Goal: Information Seeking & Learning: Check status

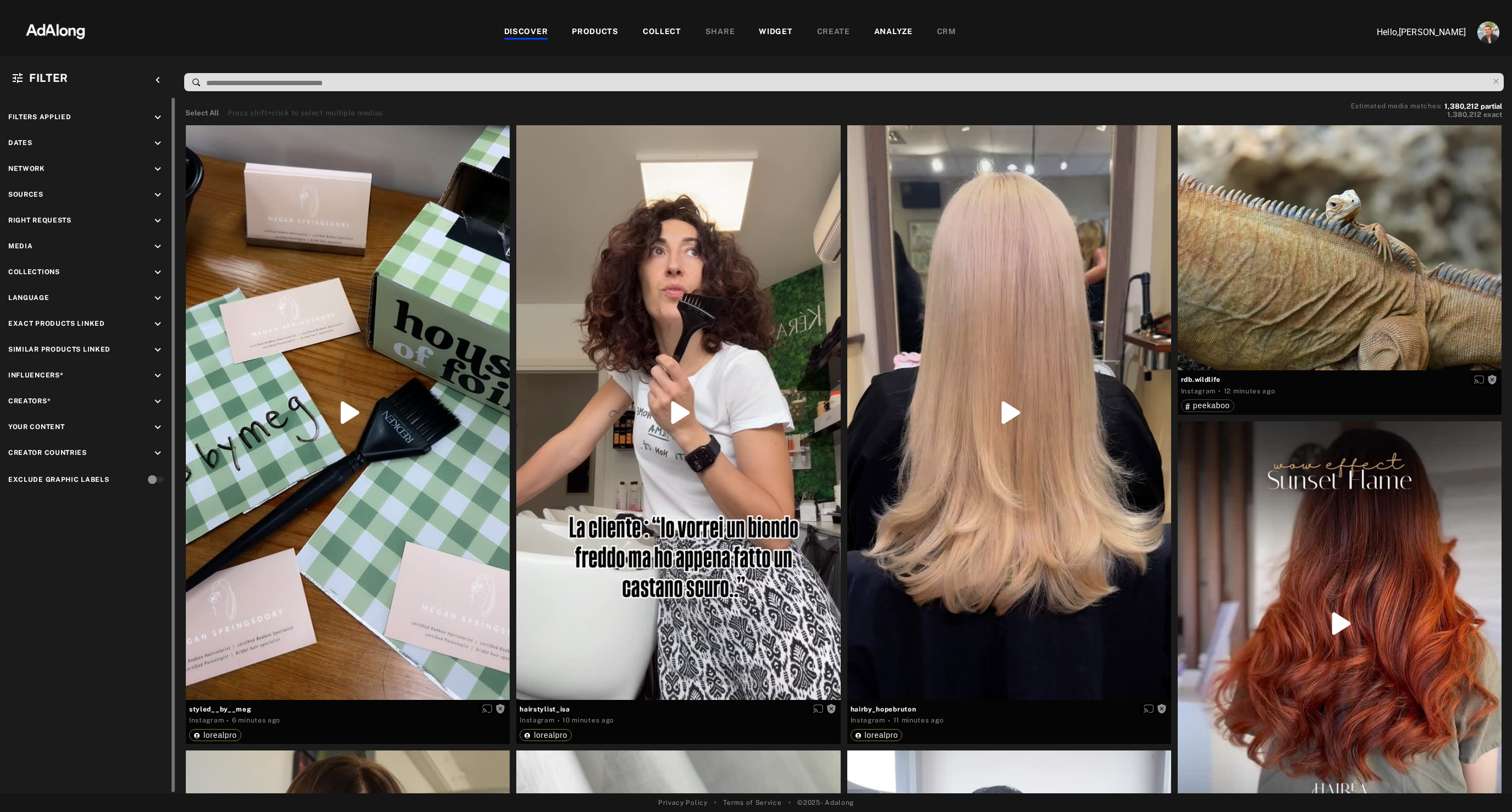
click at [156, 221] on icon "keyboard_arrow_down" at bounding box center [158, 221] width 12 height 12
click at [41, 259] on div "Requested" at bounding box center [97, 261] width 140 height 11
click at [41, 245] on div "Agreed" at bounding box center [97, 246] width 140 height 11
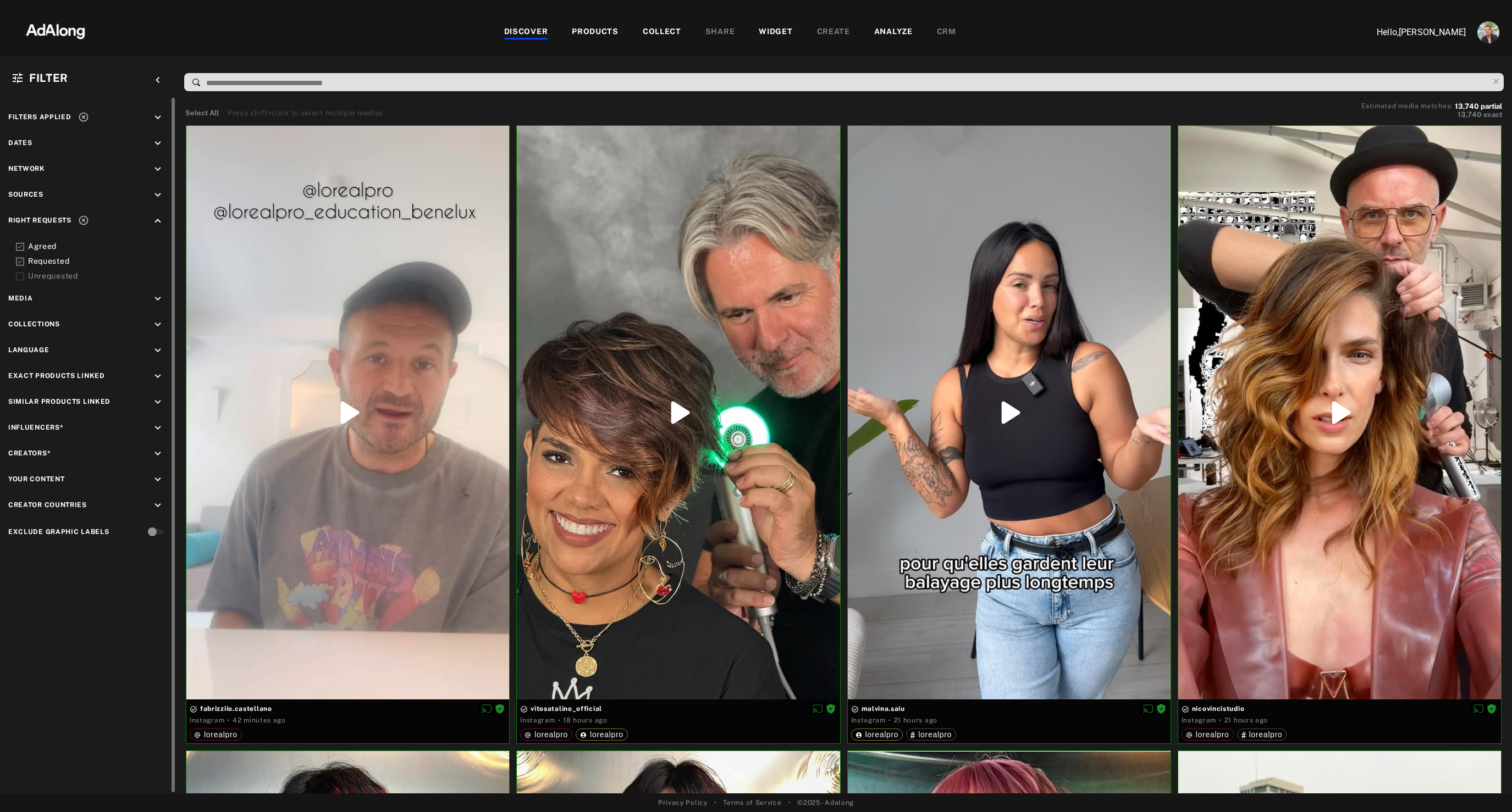
click at [159, 426] on icon "keyboard_arrow_down" at bounding box center [158, 428] width 12 height 12
click at [122, 447] on div "Influencers* keyboard_arrow_up INCLUSION OR EXCLUSION FRA : [PERSON_NAME].a_col…" at bounding box center [88, 486] width 159 height 128
click at [115, 452] on div "EXCLUSION" at bounding box center [125, 453] width 40 height 11
click at [18, 508] on icon at bounding box center [20, 510] width 8 height 8
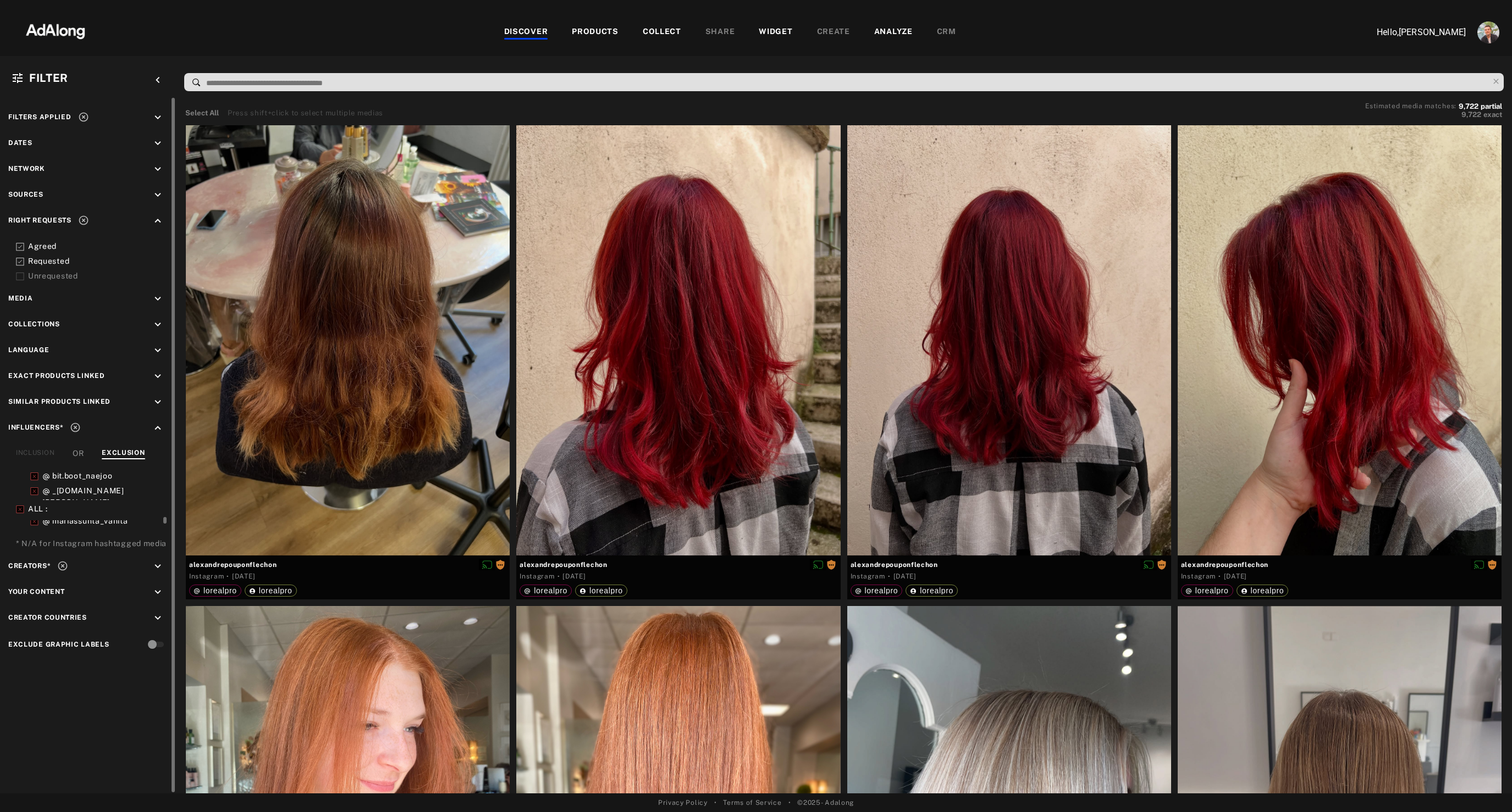
click at [160, 143] on icon "keyboard_arrow_down" at bounding box center [158, 143] width 12 height 12
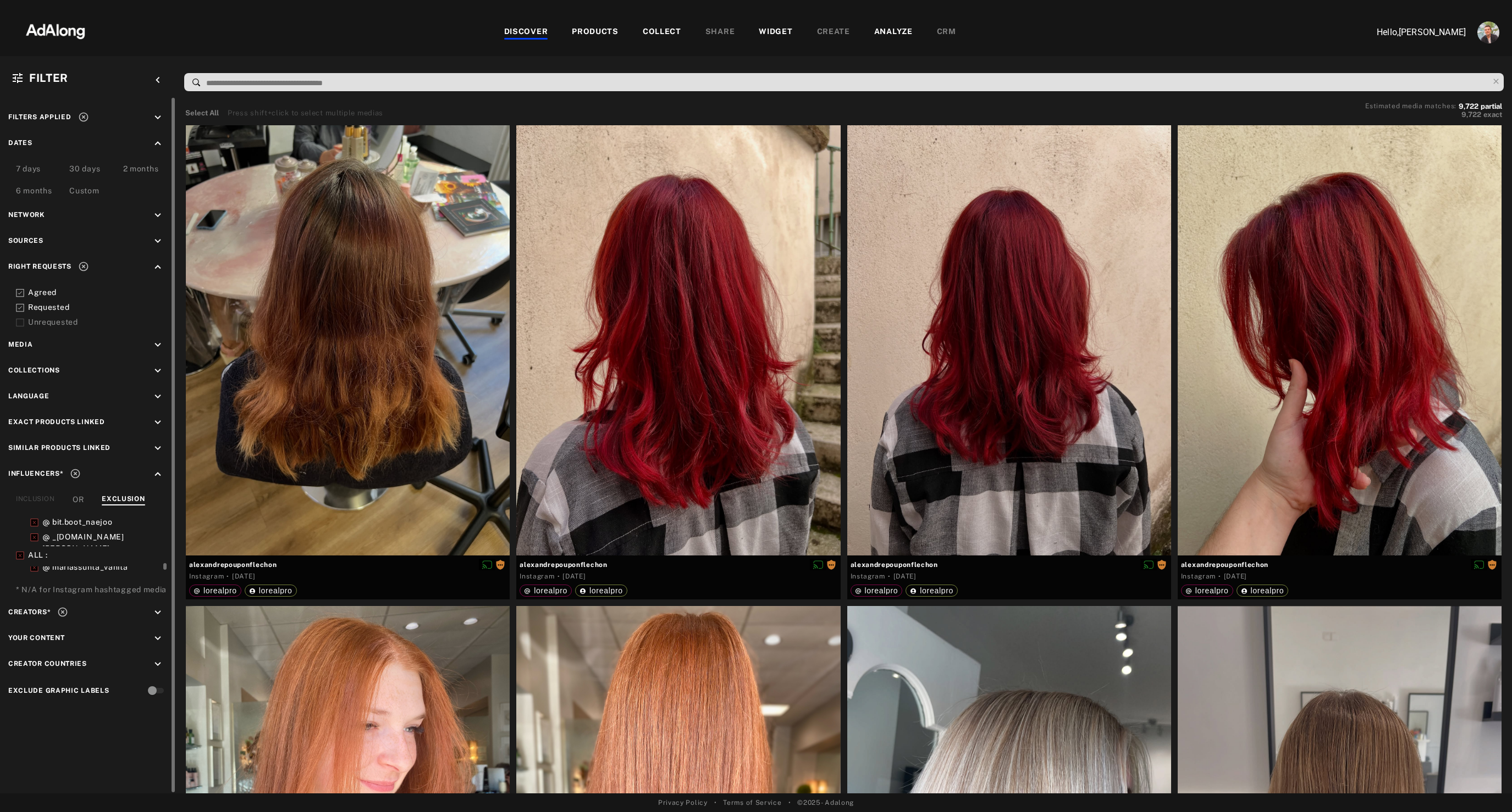
click at [83, 195] on div "Custom" at bounding box center [84, 192] width 30 height 13
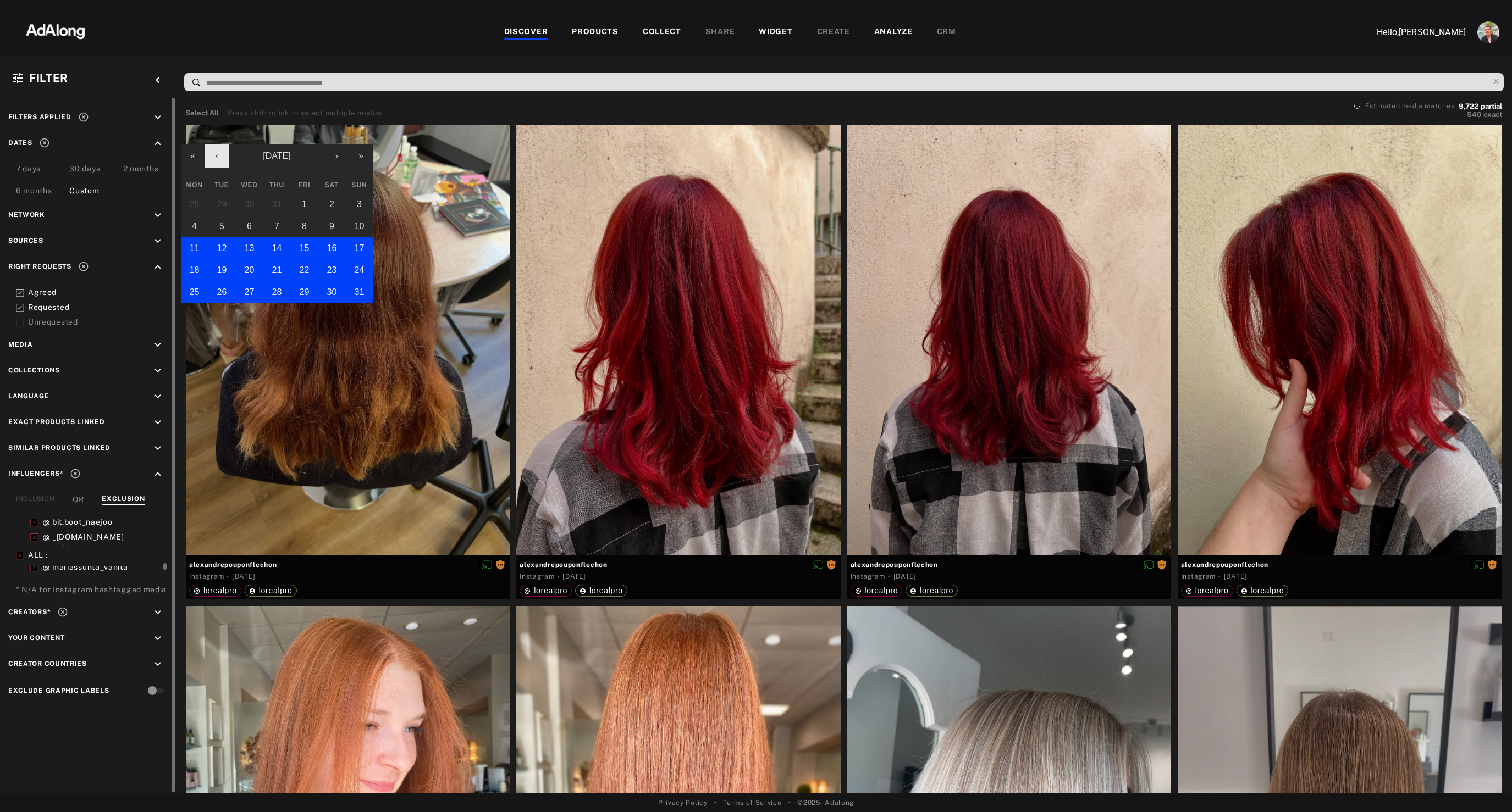
click at [213, 157] on button "‹" at bounding box center [217, 156] width 24 height 24
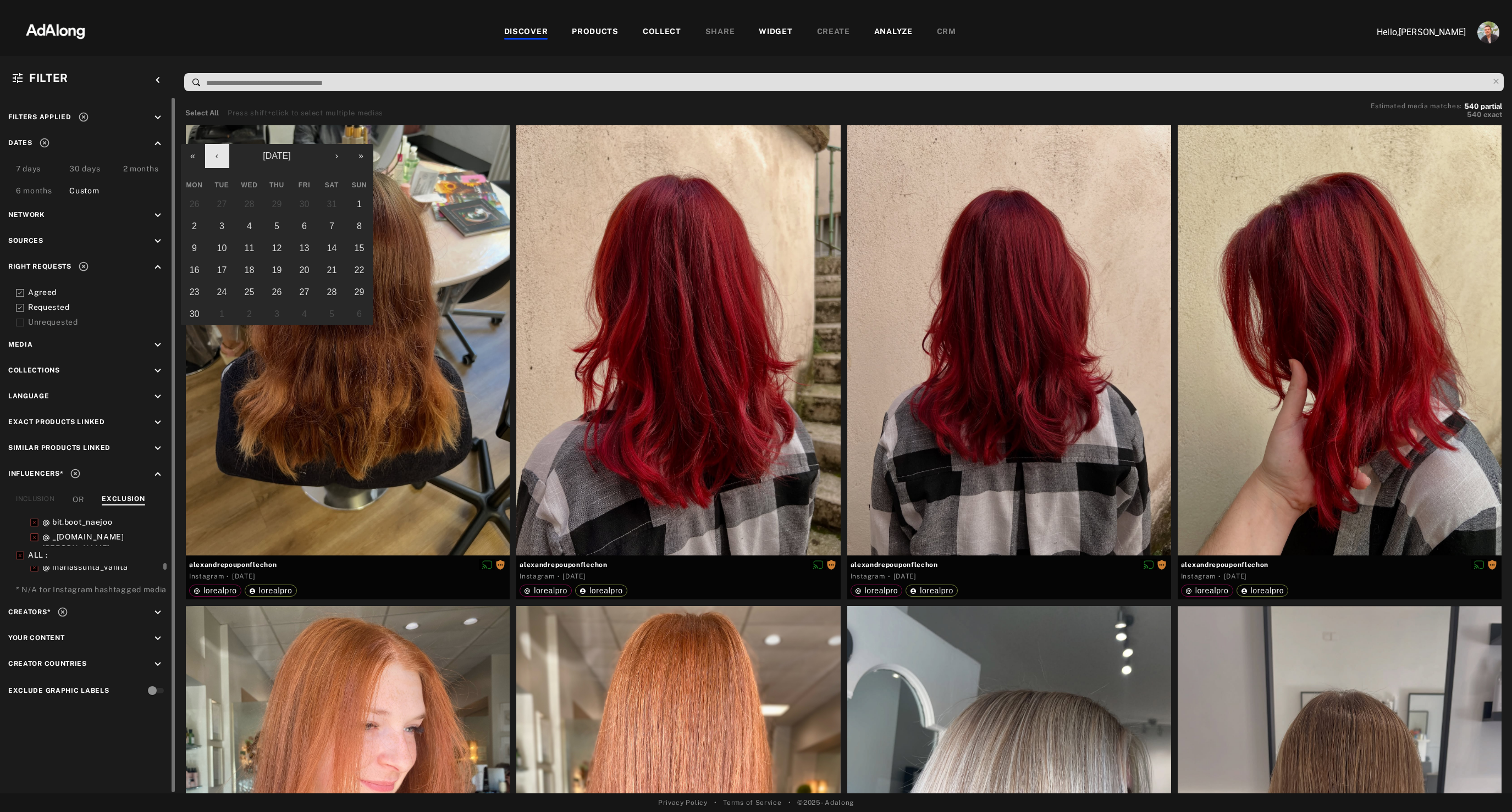
click at [213, 157] on button "‹" at bounding box center [217, 156] width 24 height 24
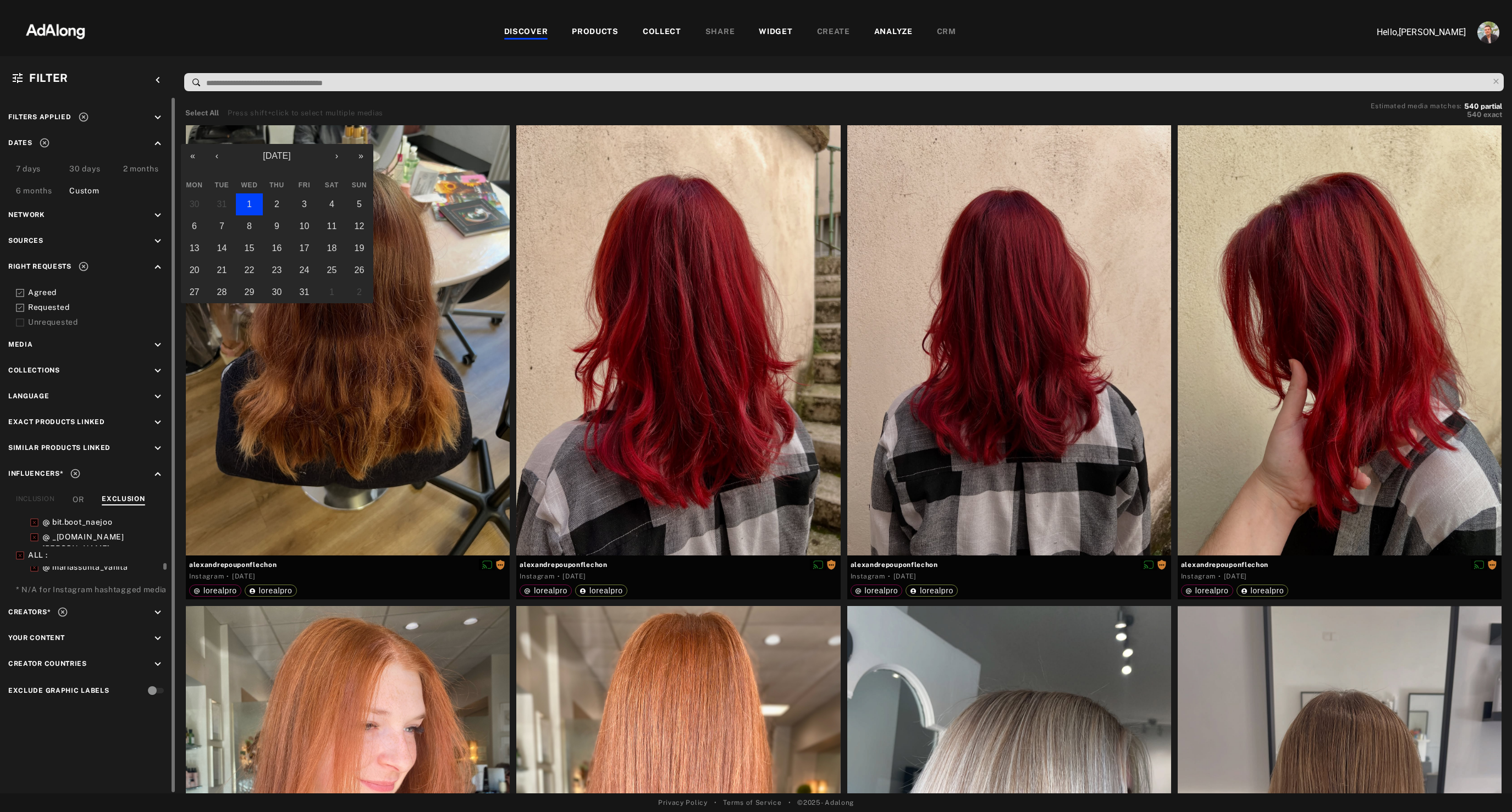
click at [251, 204] on abbr "1" at bounding box center [249, 204] width 5 height 9
click at [339, 160] on button "›" at bounding box center [337, 156] width 24 height 24
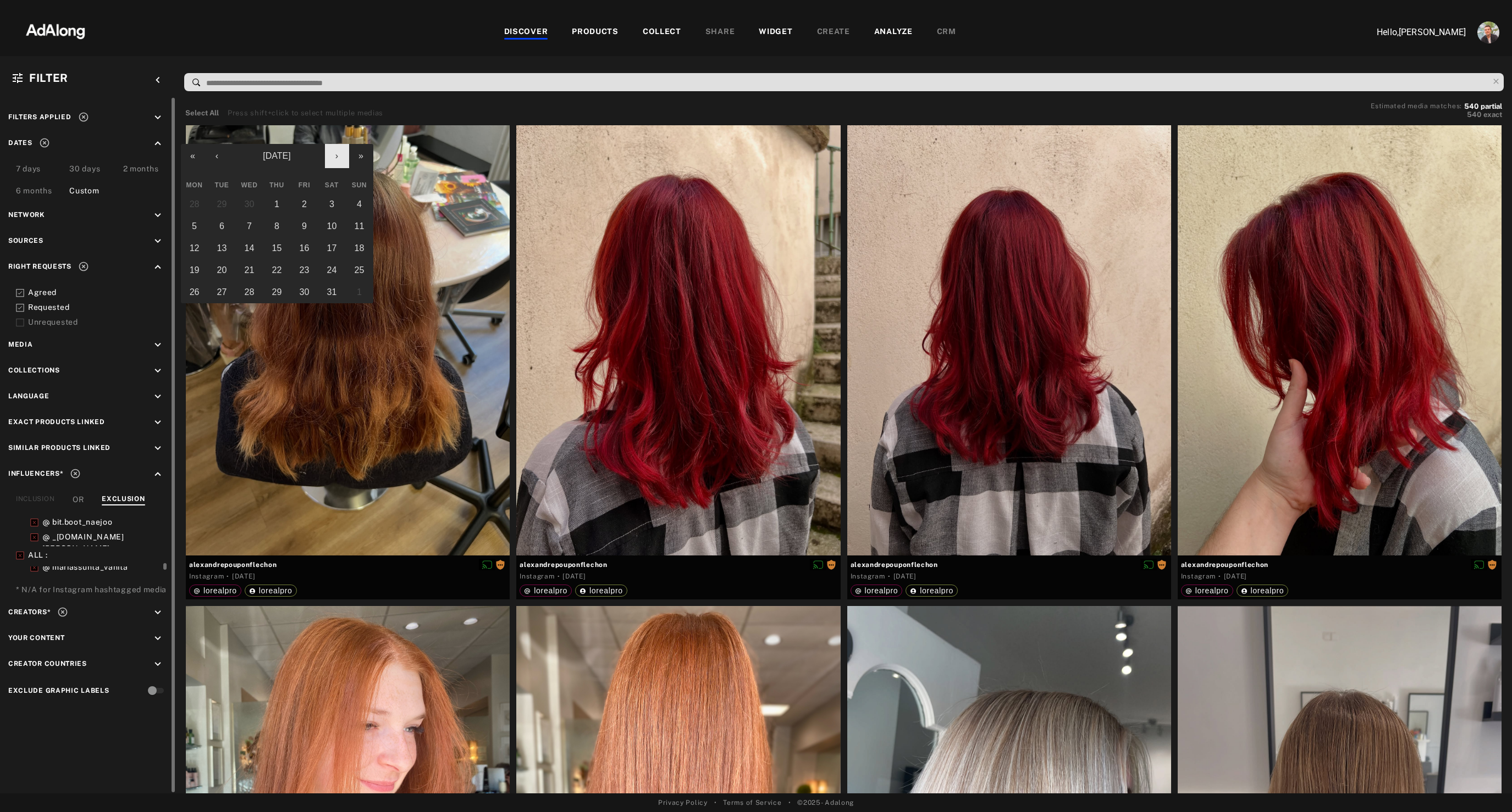
click at [339, 160] on button "›" at bounding box center [337, 156] width 24 height 24
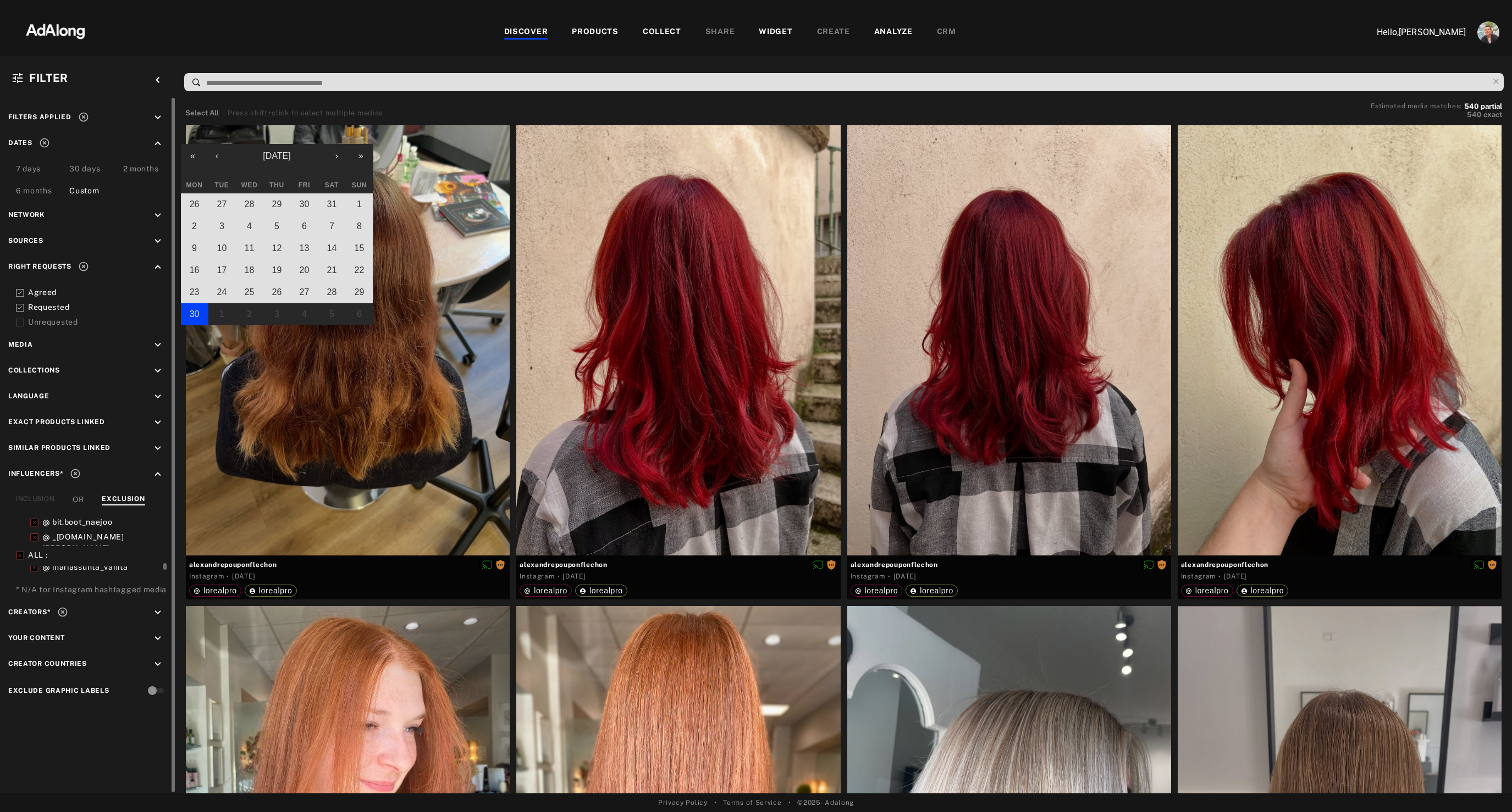
click at [192, 316] on abbr "30" at bounding box center [194, 314] width 10 height 9
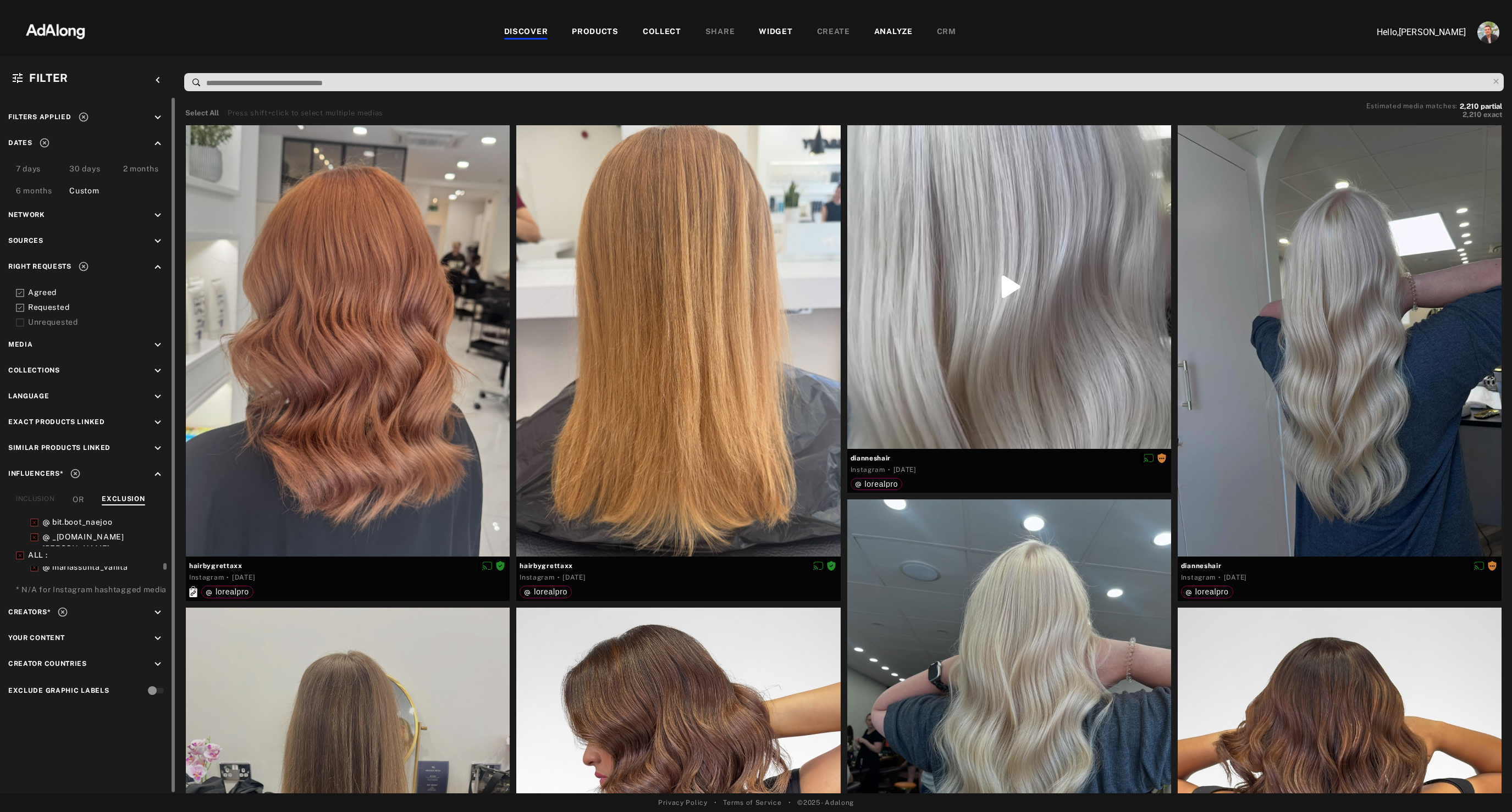
click at [87, 189] on div "Custom" at bounding box center [84, 192] width 30 height 13
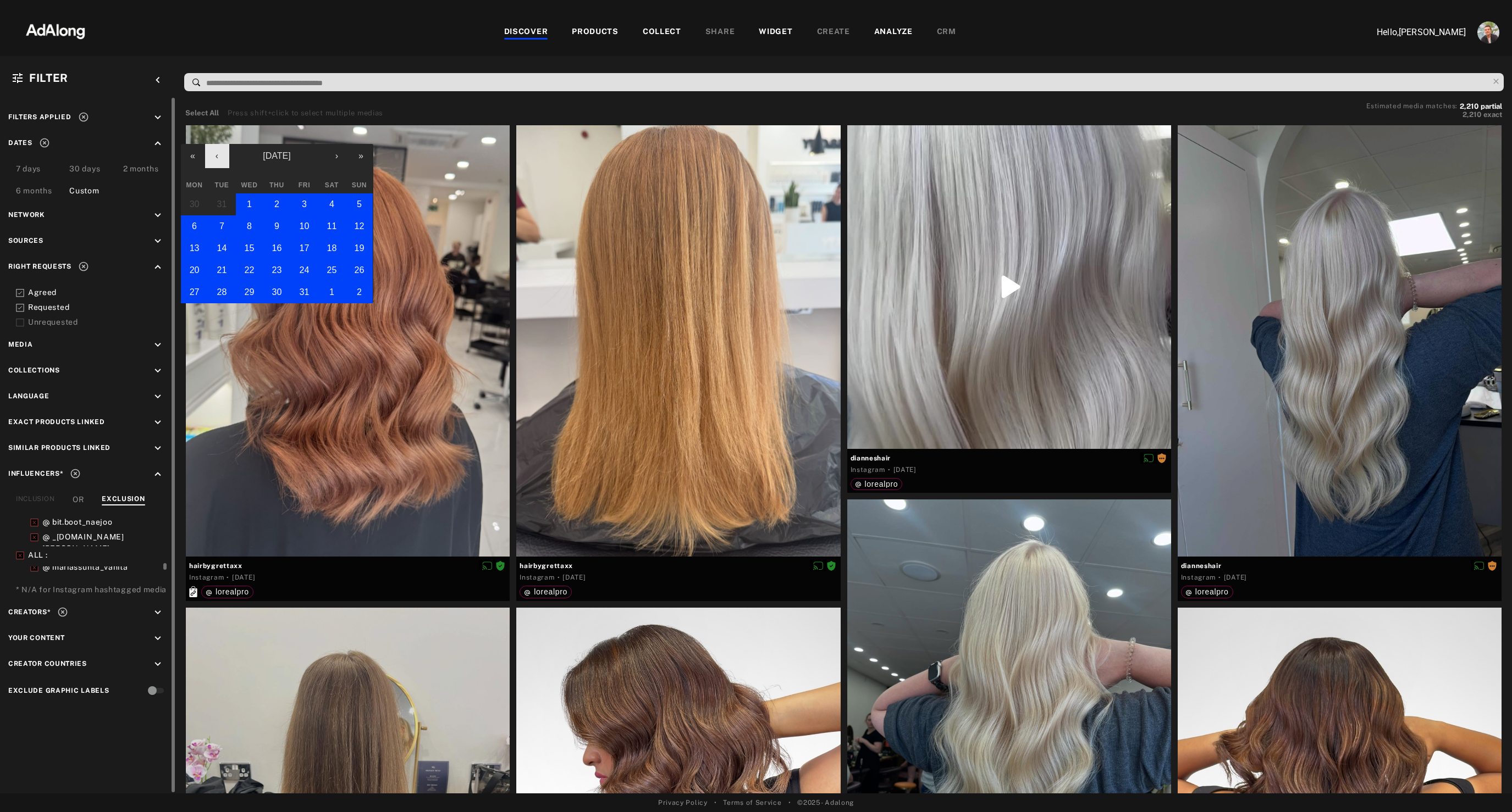
click at [216, 159] on button "‹" at bounding box center [217, 156] width 24 height 24
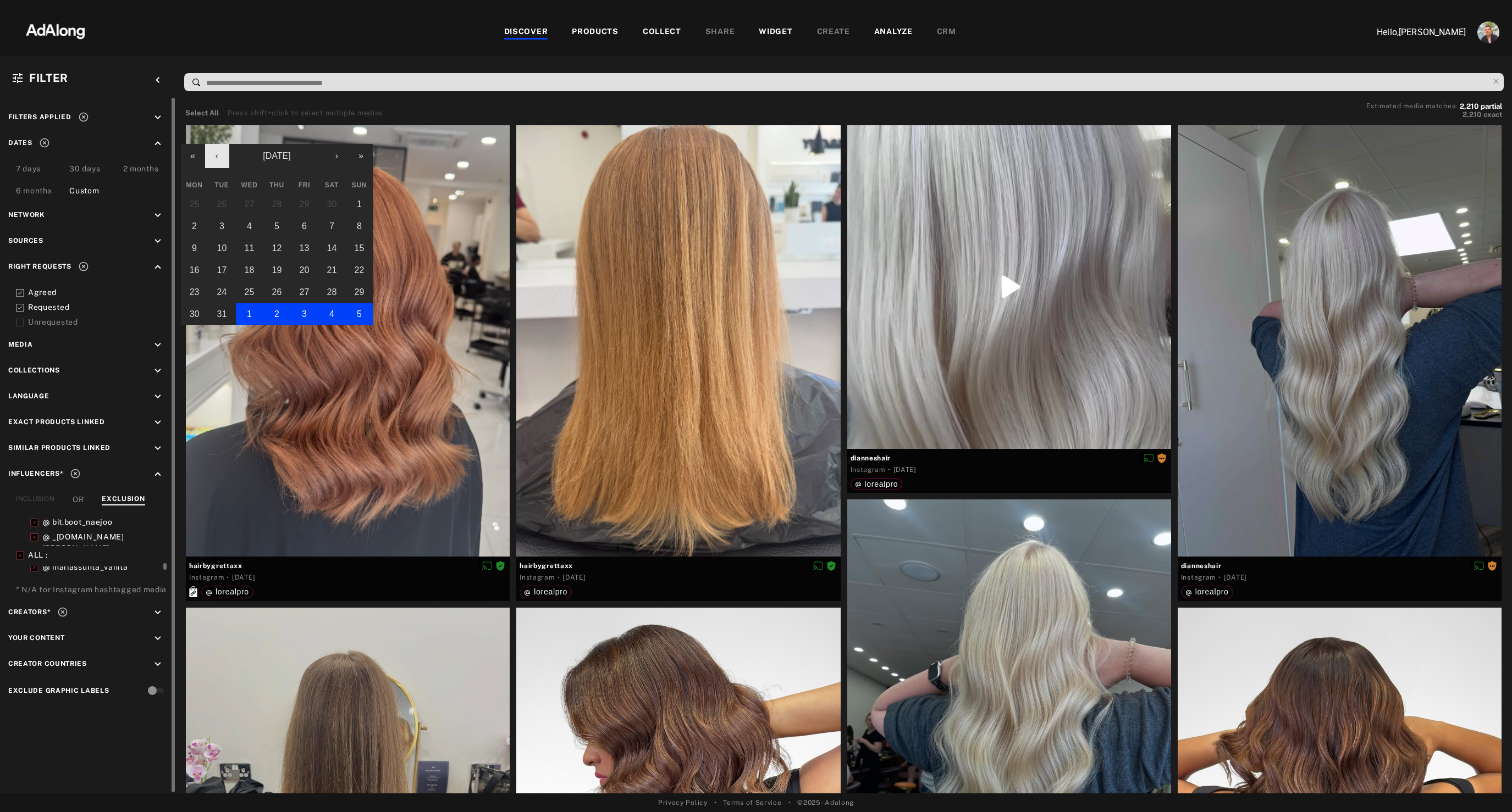
click at [216, 159] on button "‹" at bounding box center [217, 156] width 24 height 24
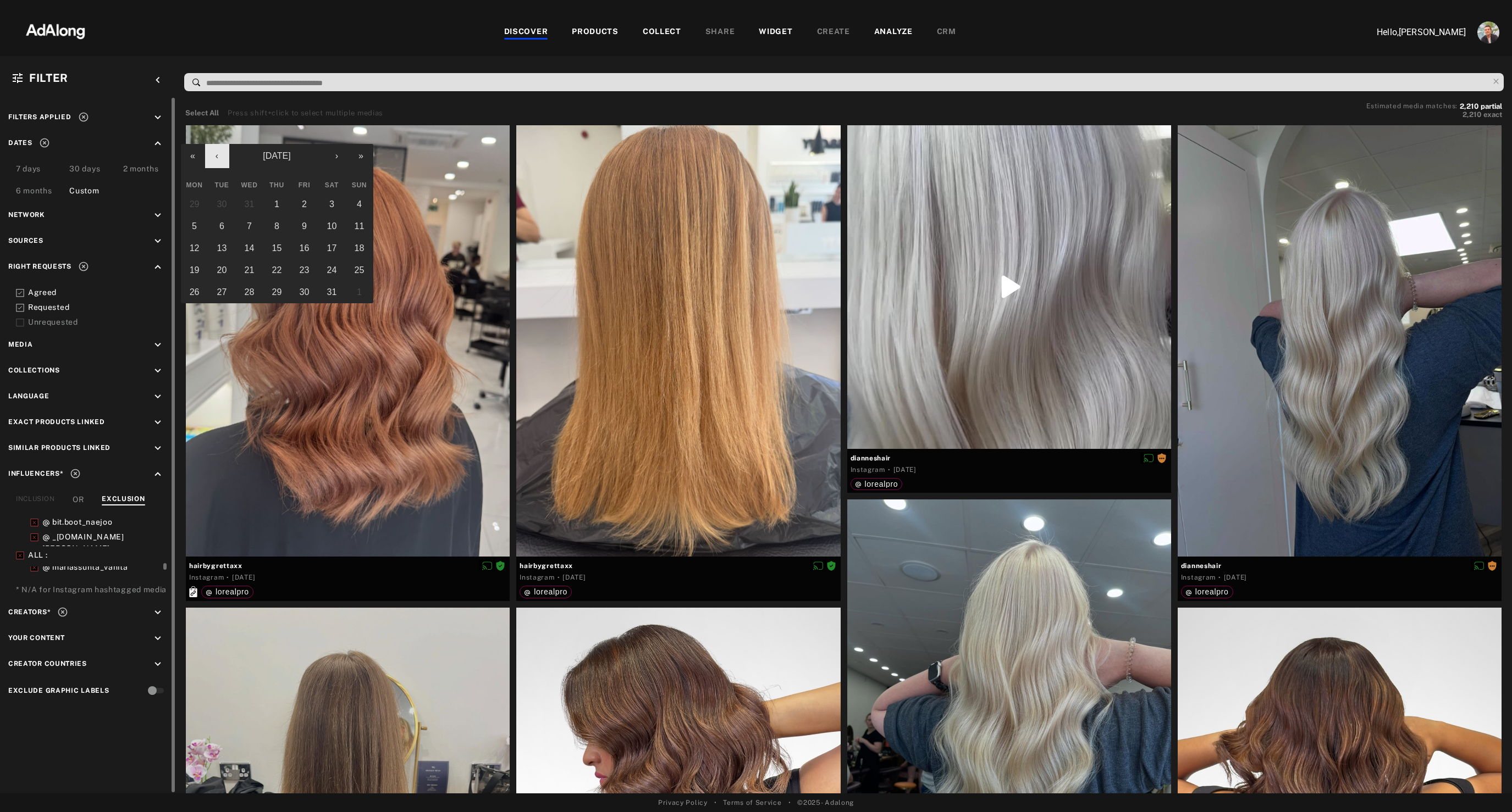
click at [216, 159] on button "‹" at bounding box center [217, 156] width 24 height 24
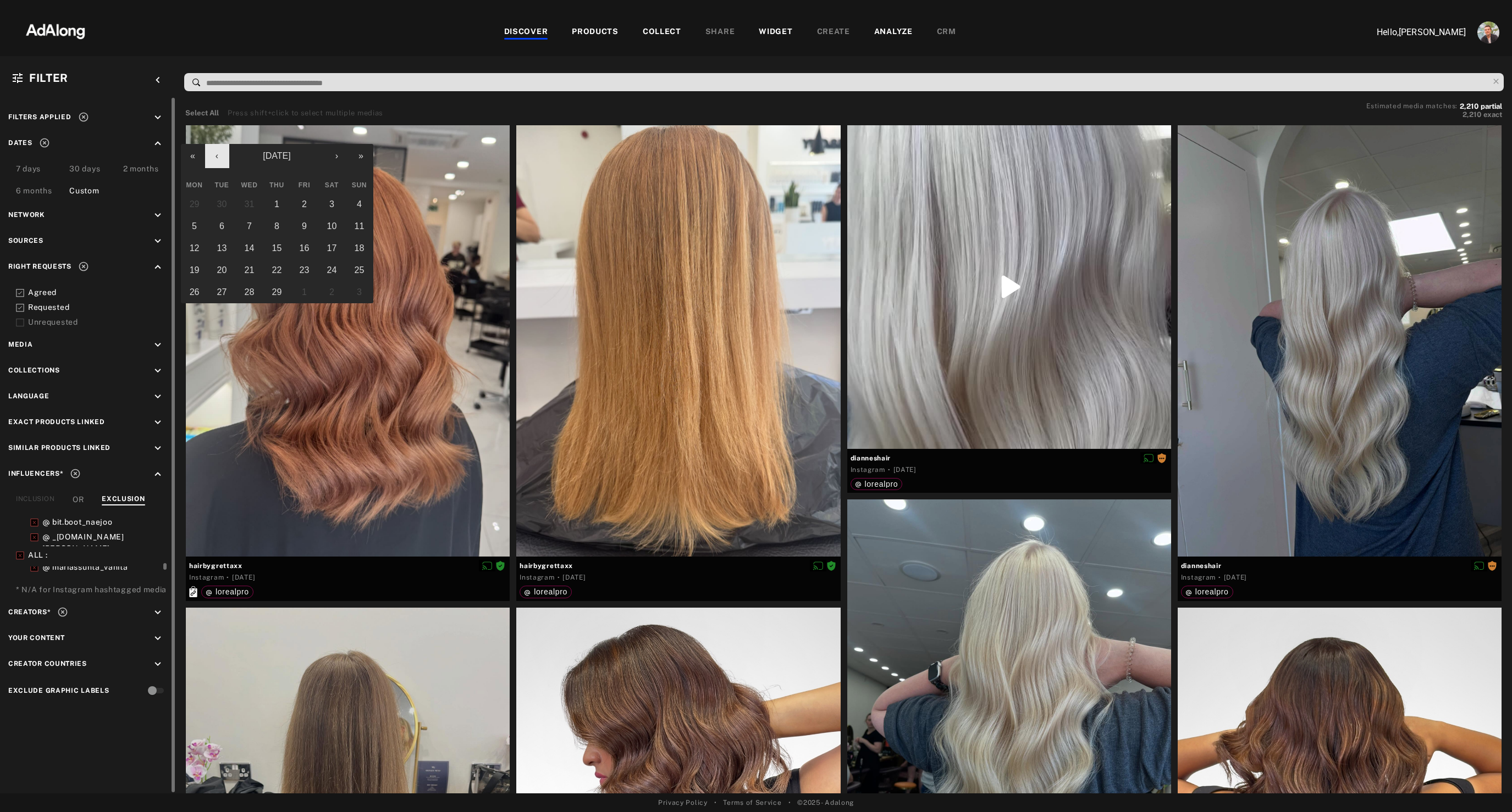
click at [216, 159] on button "‹" at bounding box center [217, 156] width 24 height 24
click at [341, 157] on button "›" at bounding box center [337, 156] width 24 height 24
click at [198, 204] on button "1" at bounding box center [195, 204] width 27 height 22
click at [327, 157] on button "›" at bounding box center [337, 156] width 24 height 24
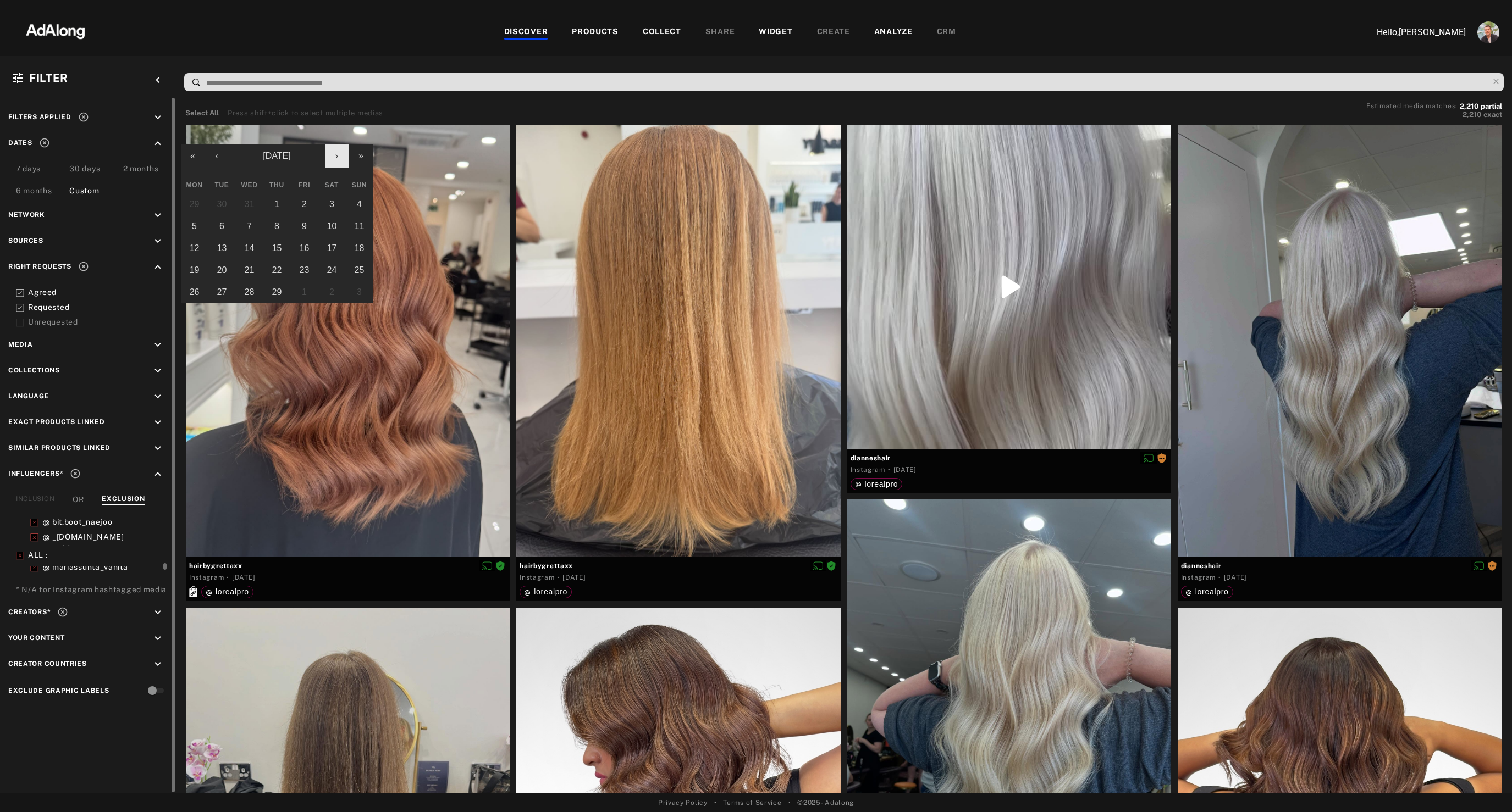
click at [327, 157] on button "›" at bounding box center [337, 156] width 24 height 24
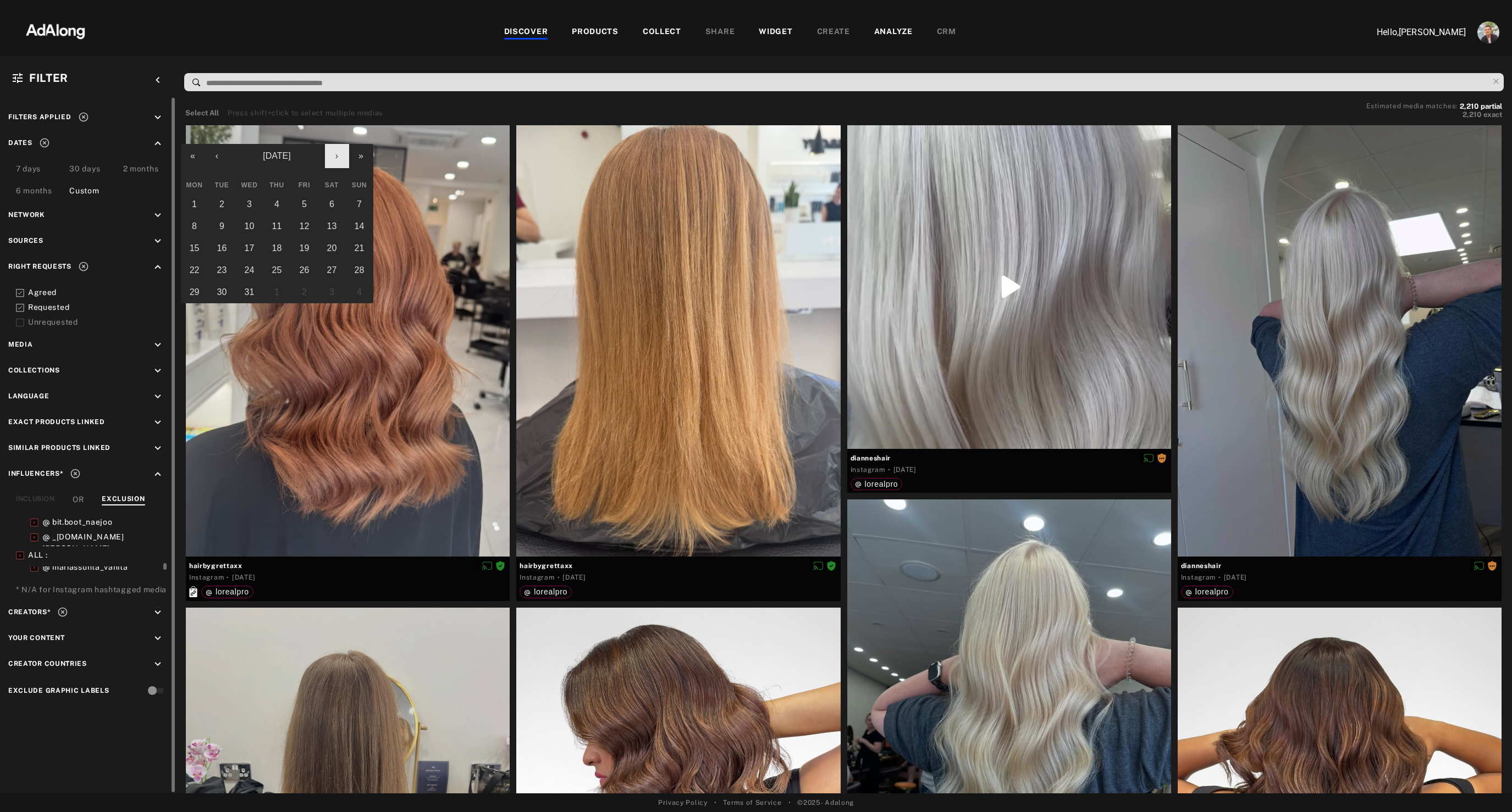
click at [327, 157] on button "›" at bounding box center [337, 156] width 24 height 24
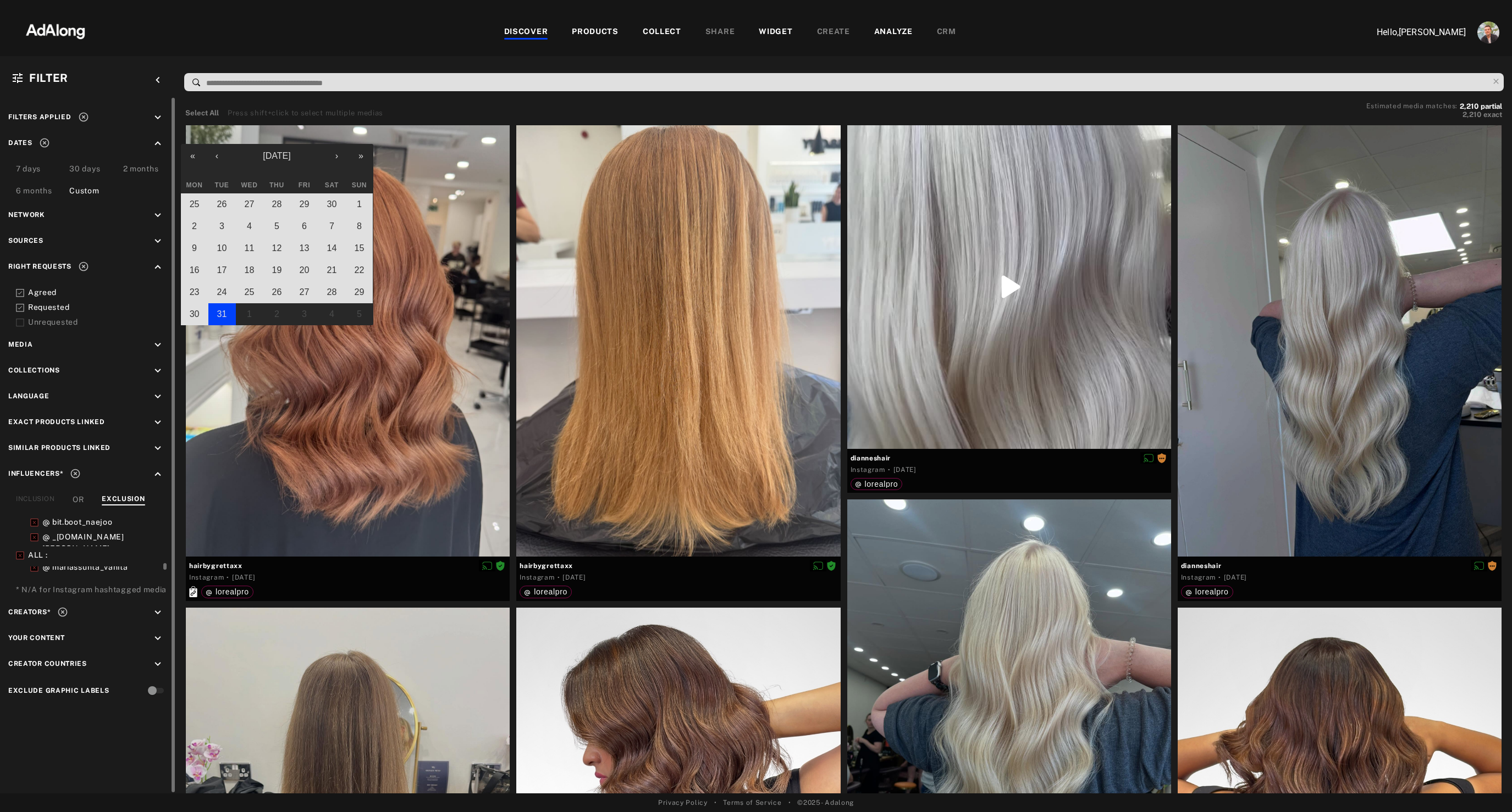
click at [222, 313] on abbr "31" at bounding box center [222, 314] width 10 height 9
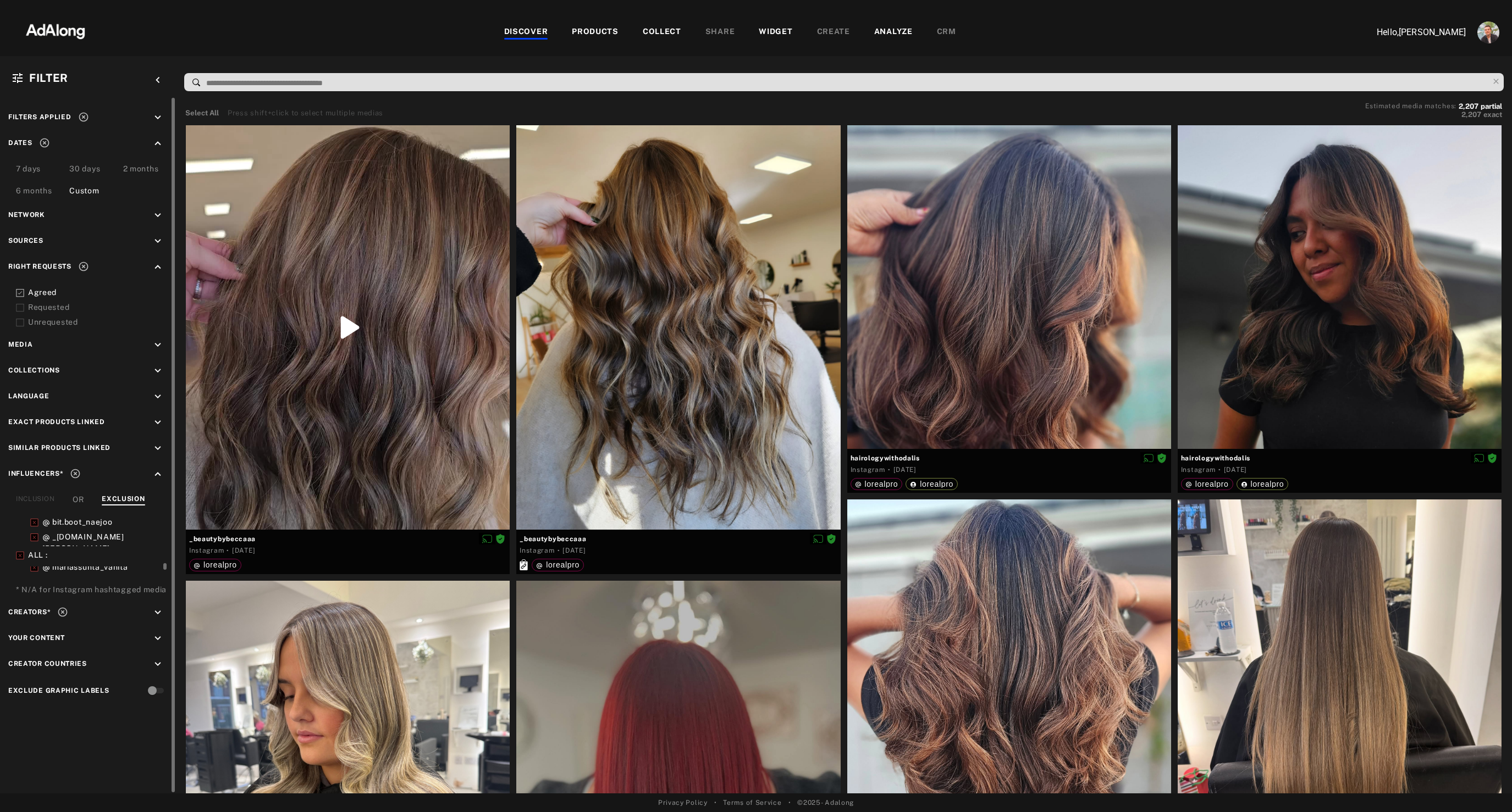
click at [48, 302] on div "Requested" at bounding box center [97, 307] width 140 height 11
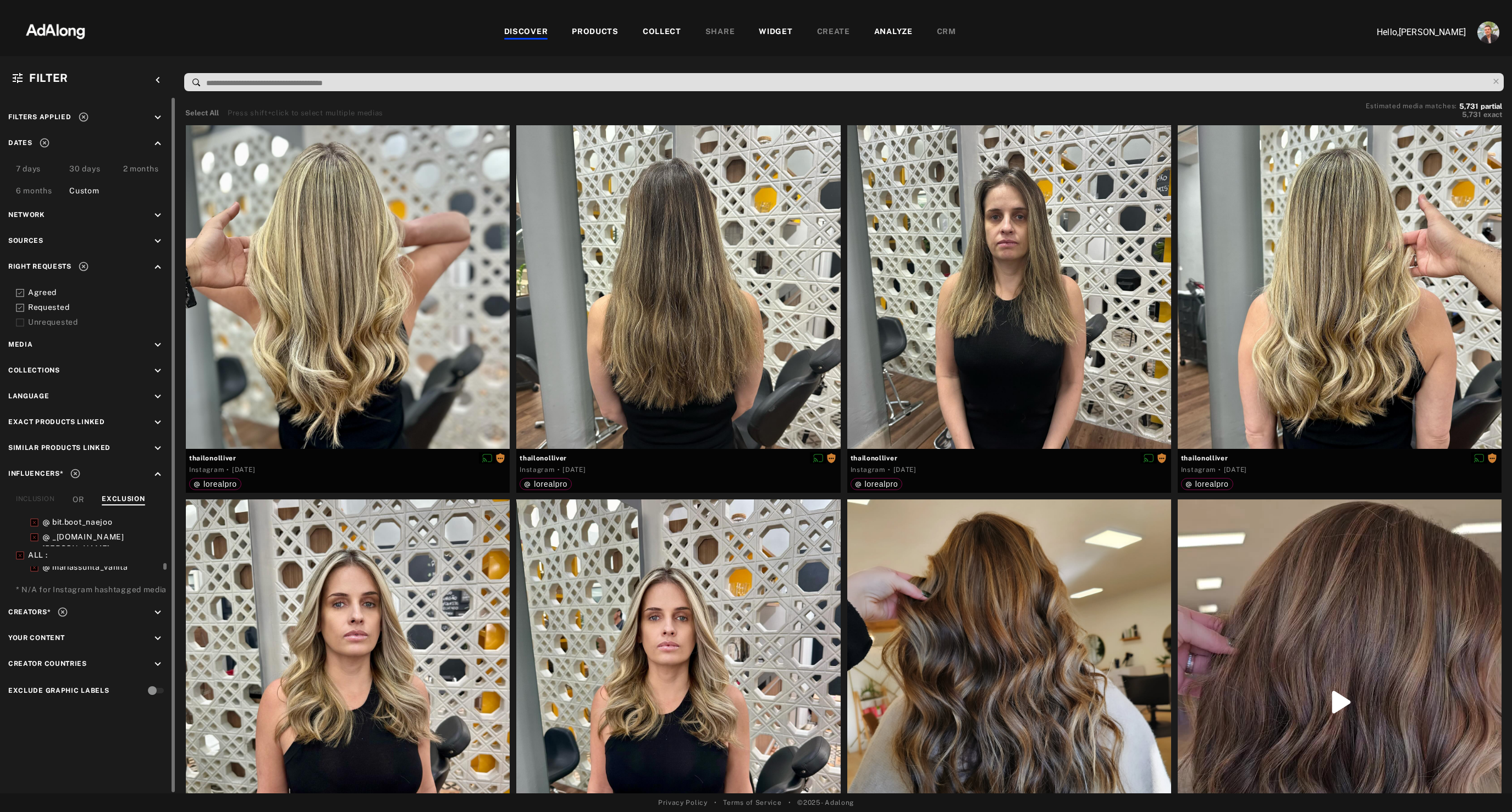
click at [81, 118] on icon at bounding box center [83, 117] width 11 height 11
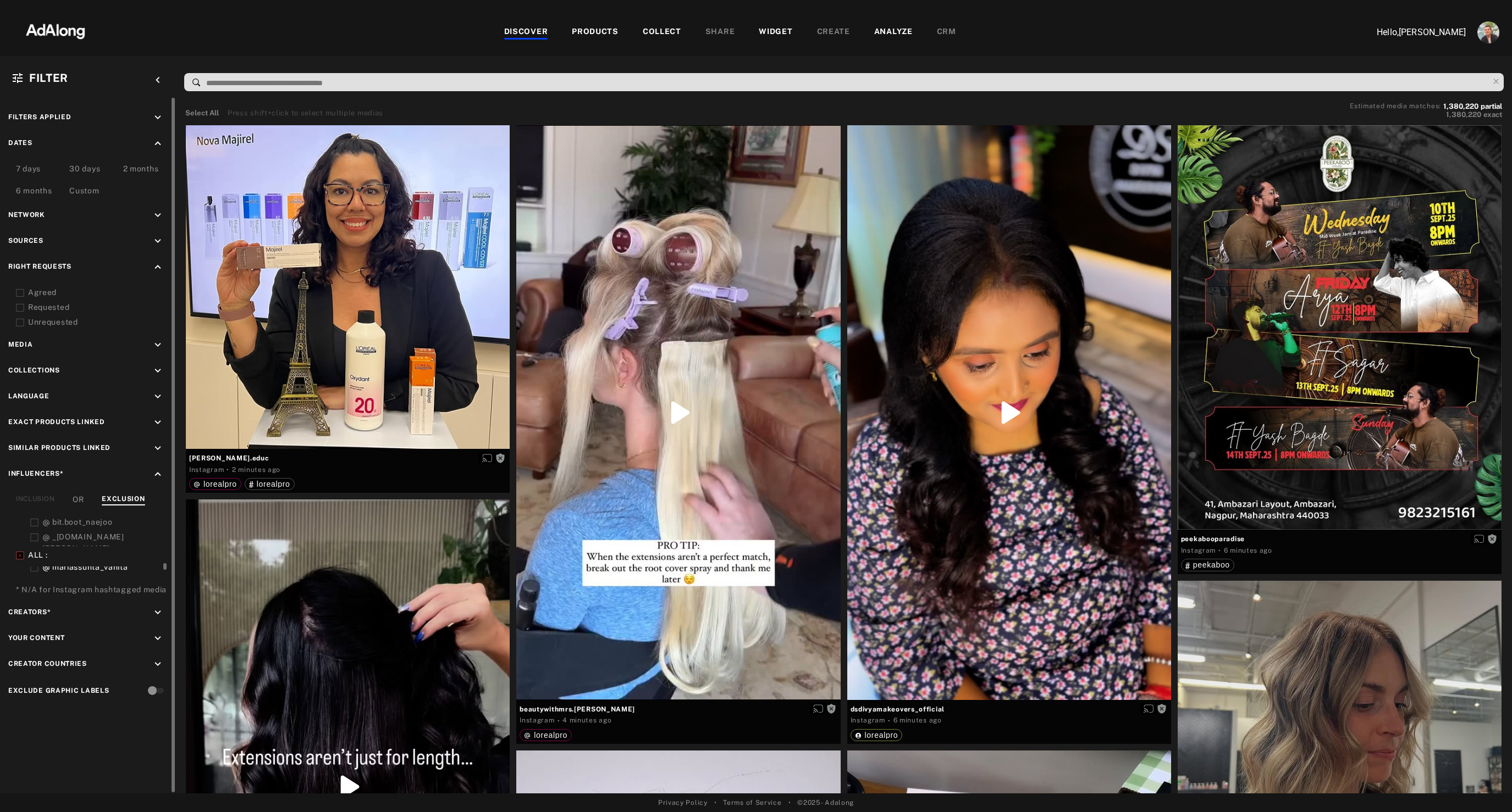
click at [32, 190] on div "6 months" at bounding box center [34, 192] width 36 height 13
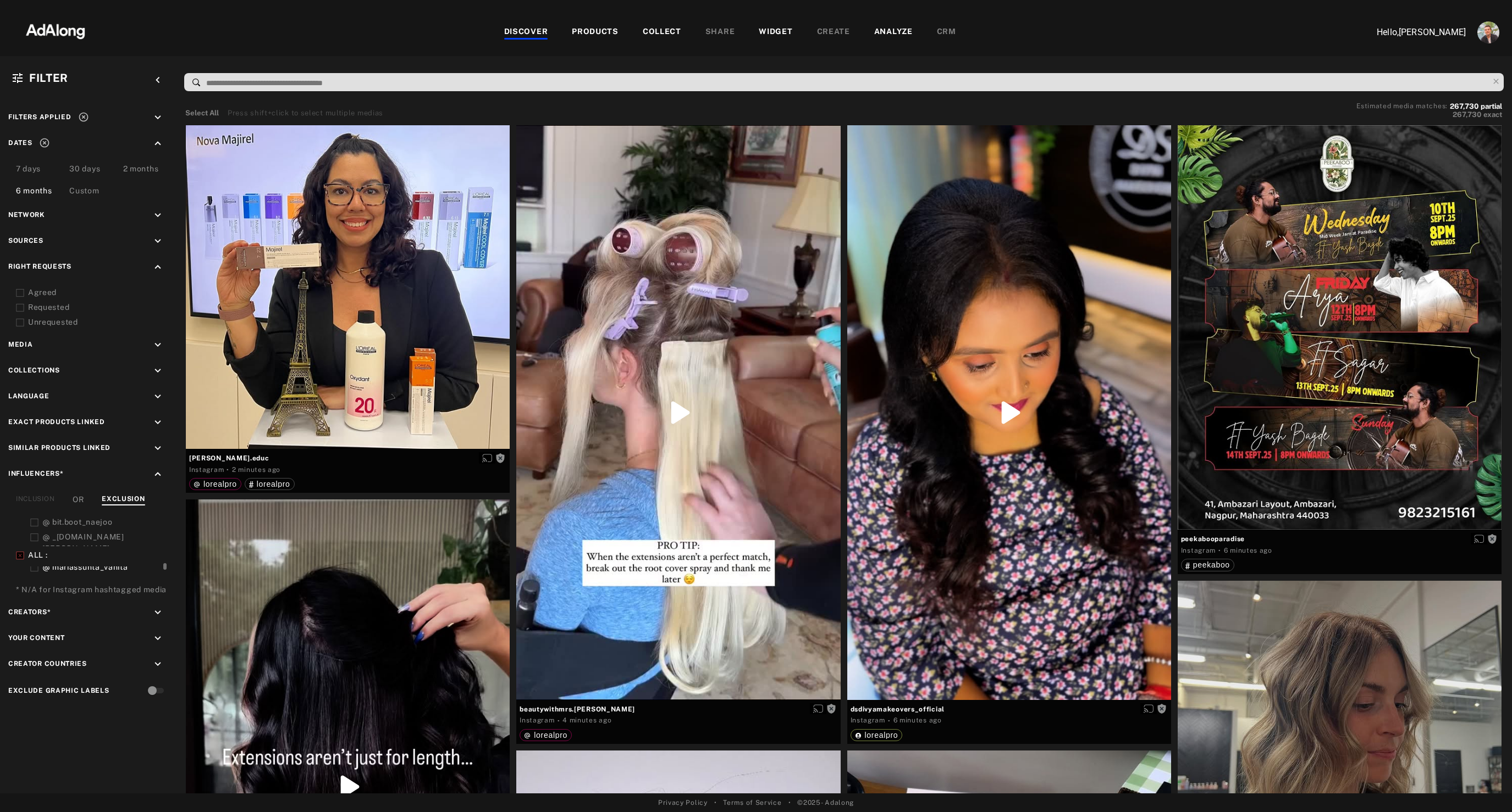
click at [80, 117] on icon at bounding box center [83, 117] width 11 height 11
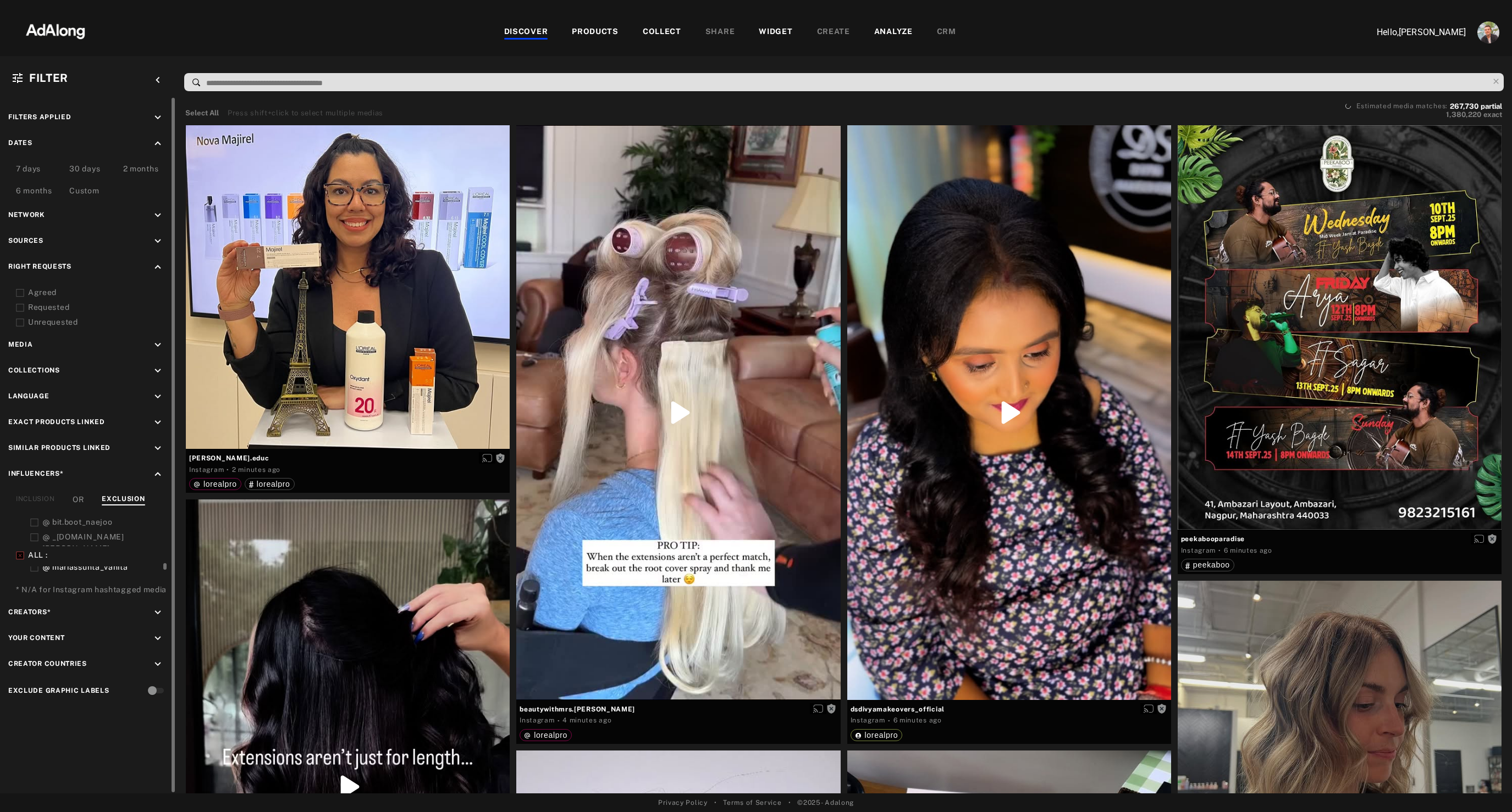
click at [140, 169] on div "2 months" at bounding box center [141, 170] width 36 height 13
click at [36, 192] on div "6 months" at bounding box center [34, 192] width 36 height 13
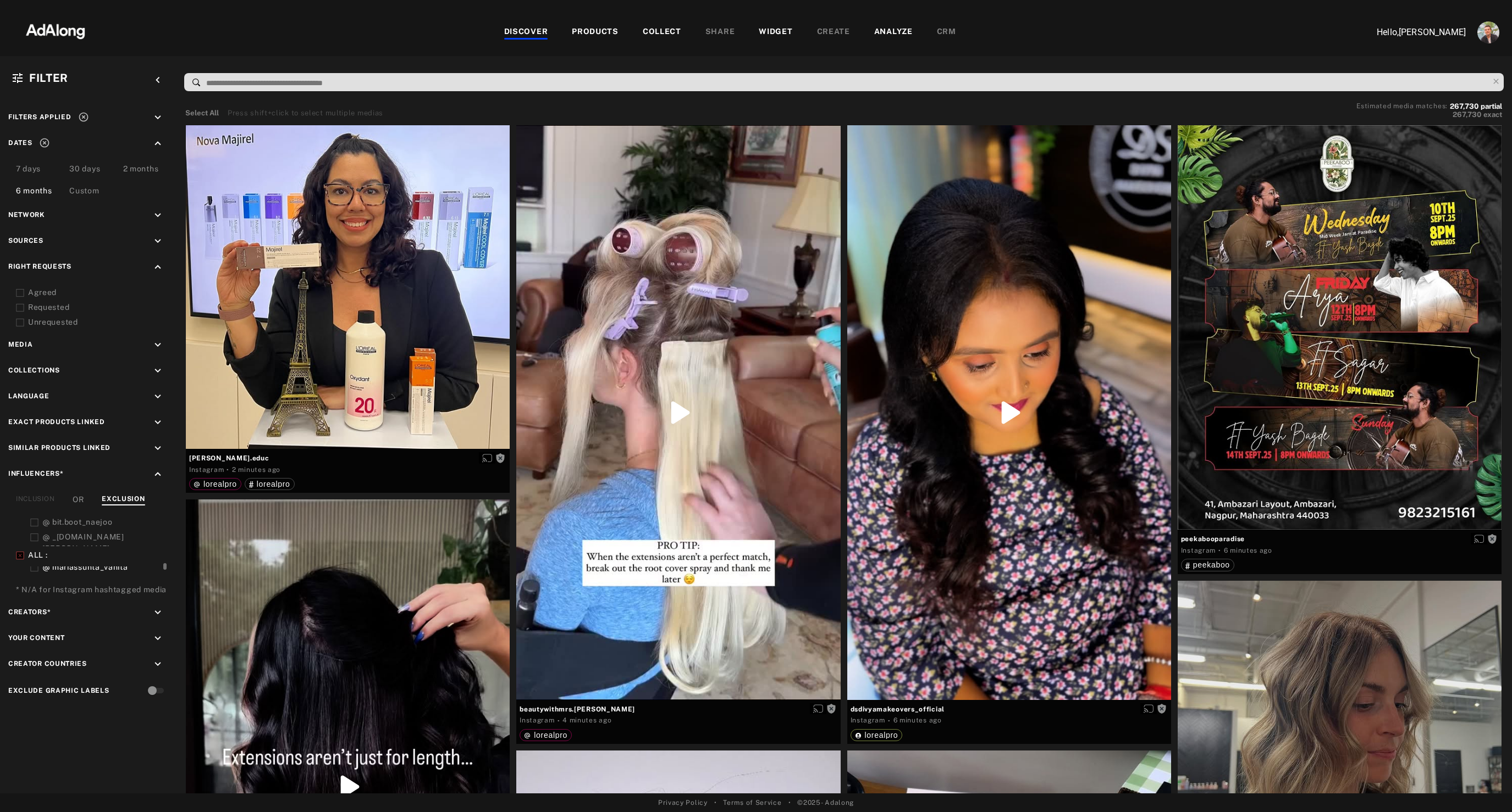
click at [89, 192] on div "Custom" at bounding box center [84, 192] width 30 height 13
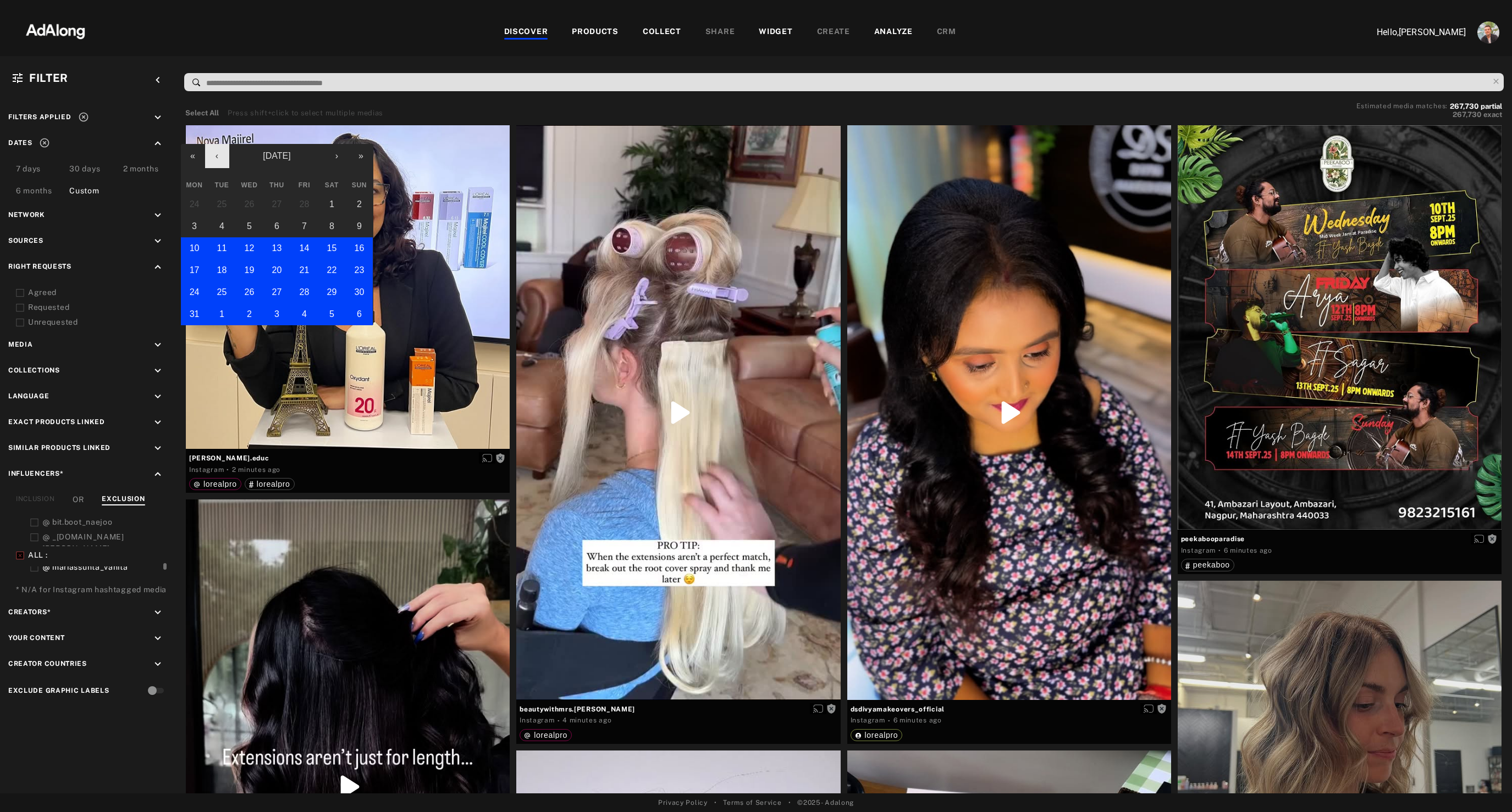
click at [224, 156] on button "‹" at bounding box center [217, 156] width 24 height 24
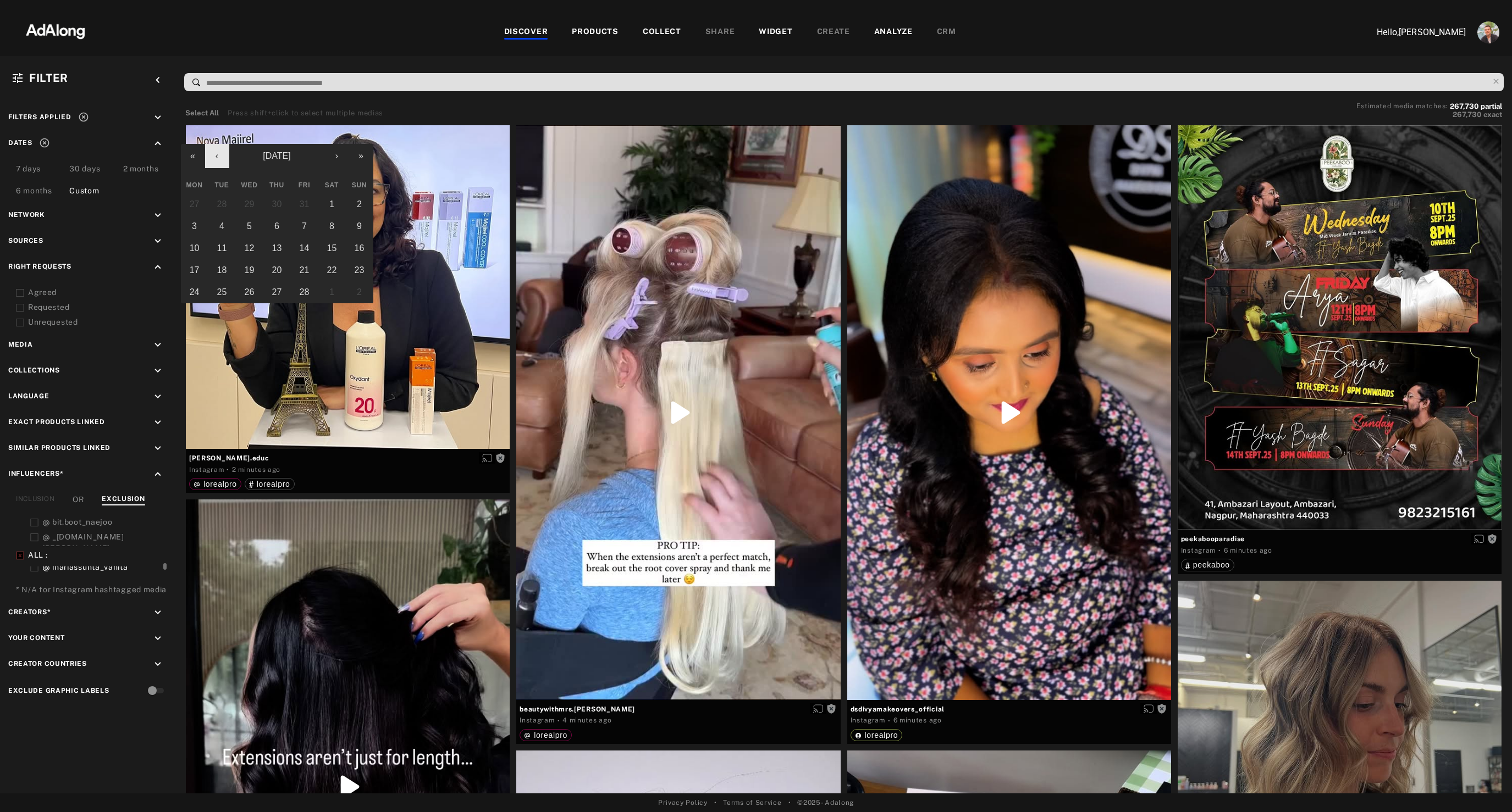
click at [224, 156] on button "‹" at bounding box center [217, 156] width 24 height 24
click at [225, 201] on button "1" at bounding box center [222, 204] width 27 height 22
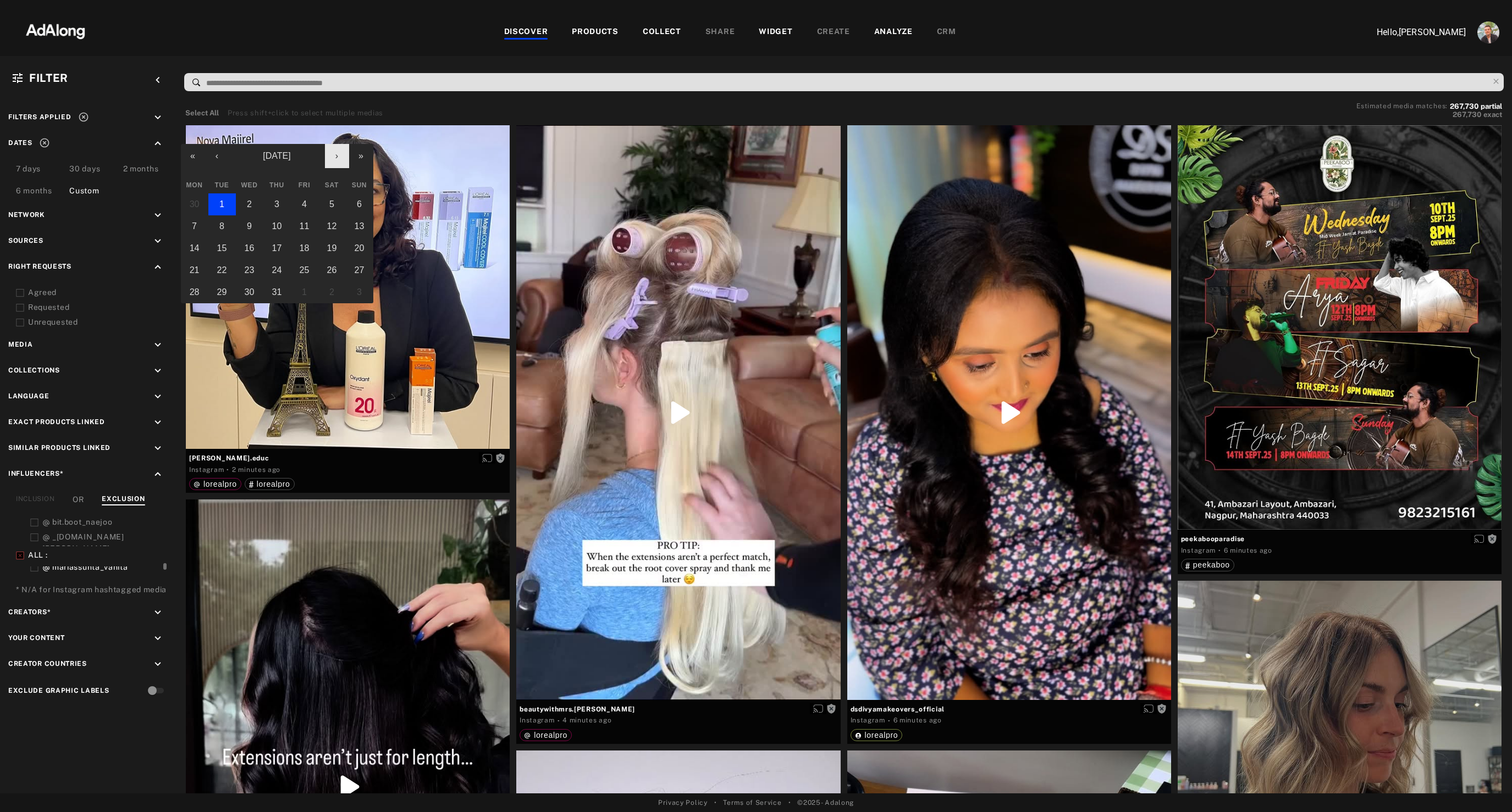
click at [339, 158] on button "›" at bounding box center [337, 156] width 24 height 24
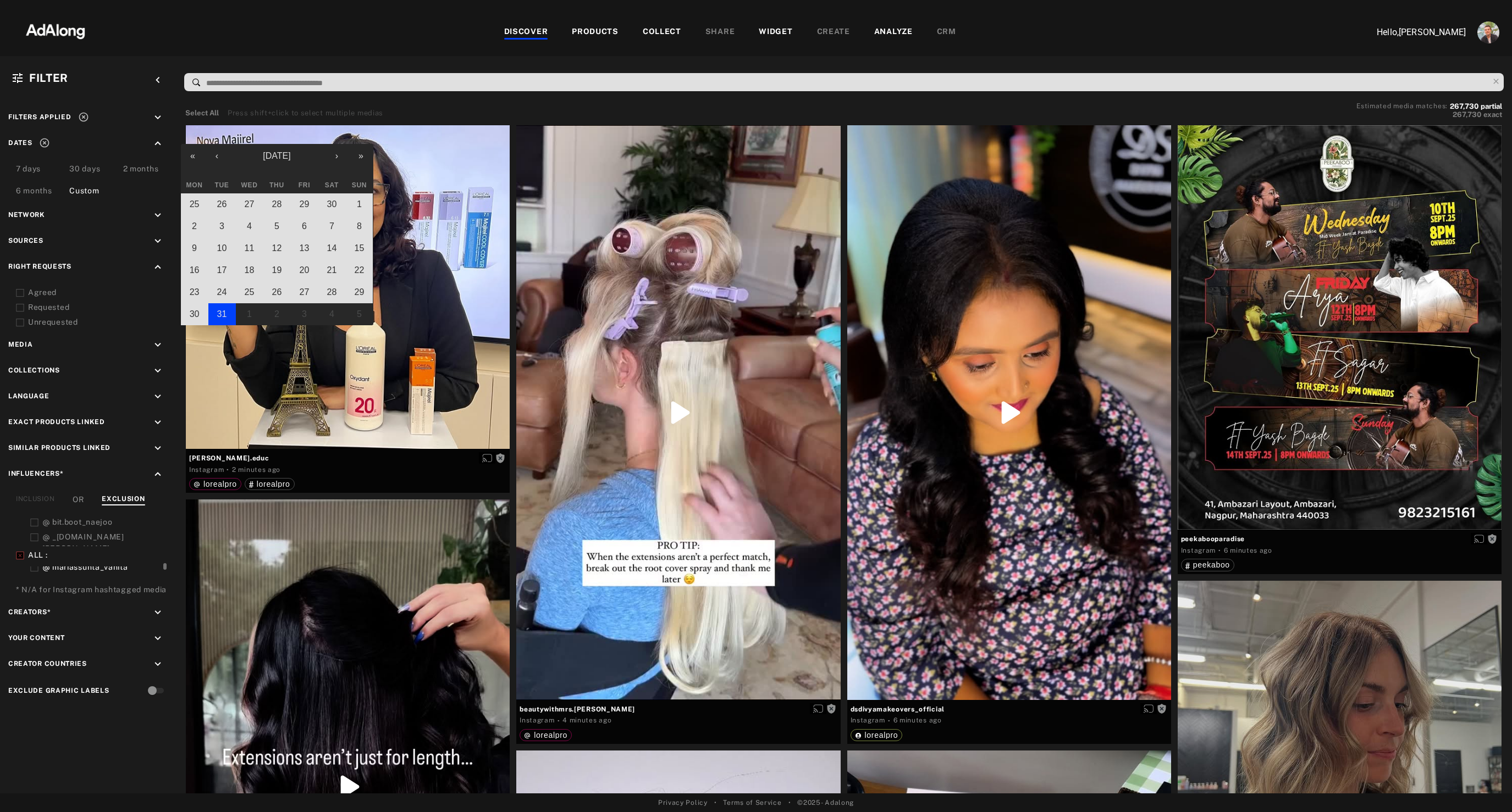
click at [219, 315] on abbr "31" at bounding box center [222, 314] width 10 height 9
